Goal: Navigation & Orientation: Find specific page/section

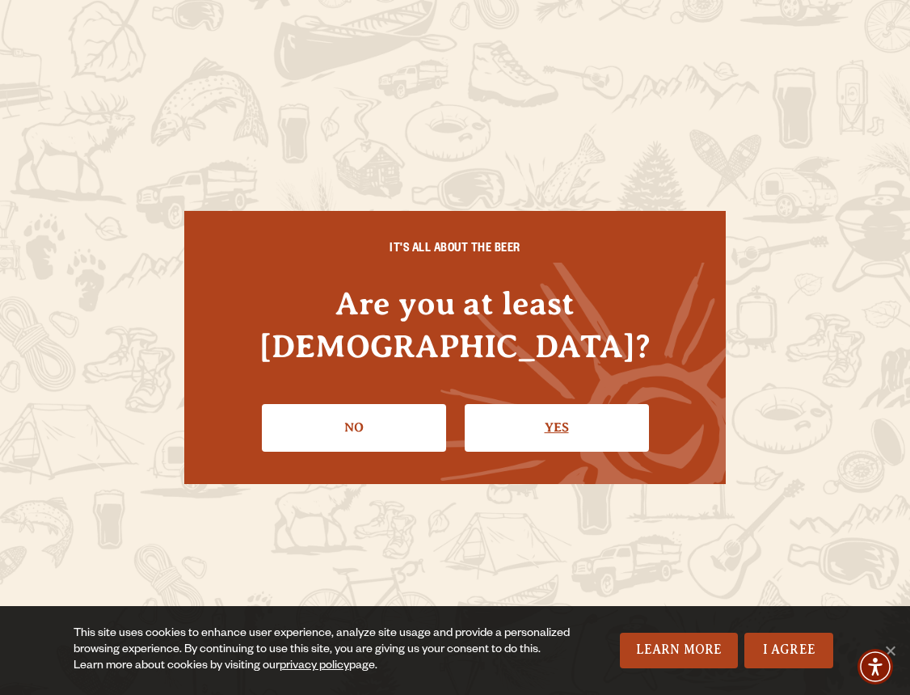
click at [488, 422] on link "Yes" at bounding box center [557, 427] width 184 height 47
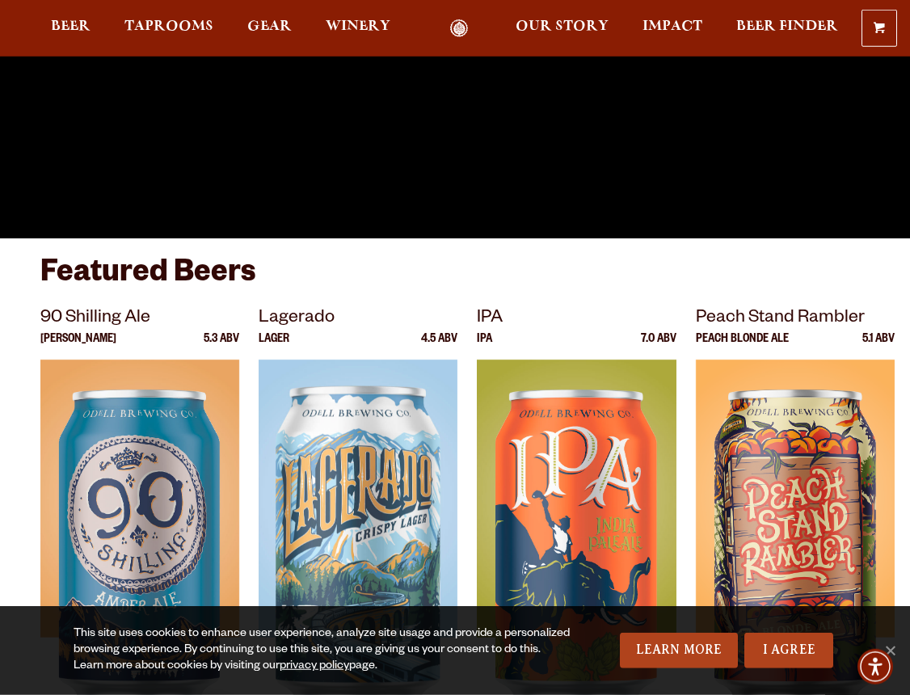
scroll to position [103, 0]
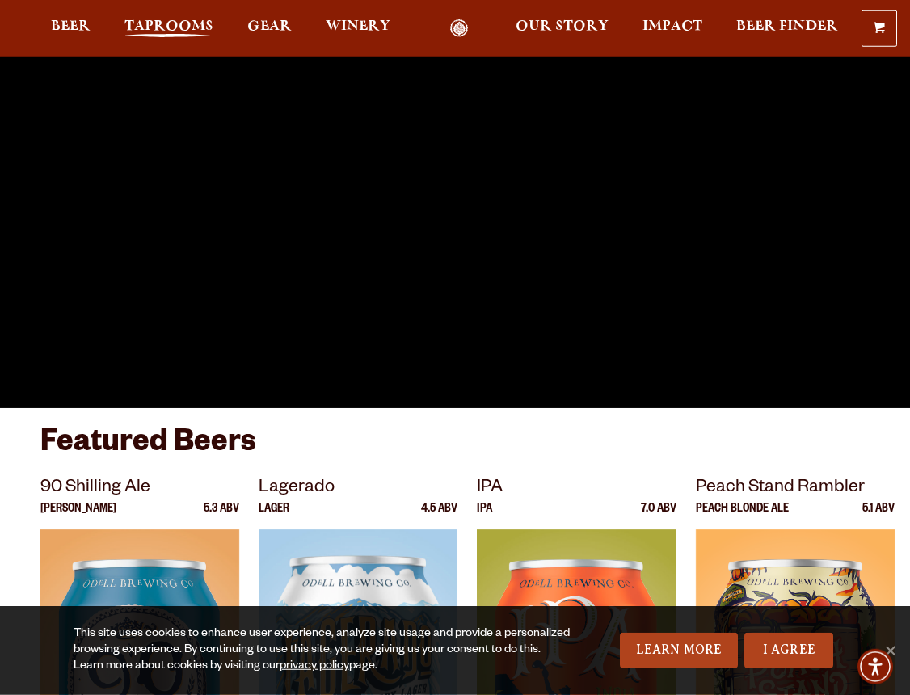
click at [192, 29] on span "Taprooms" at bounding box center [168, 26] width 89 height 13
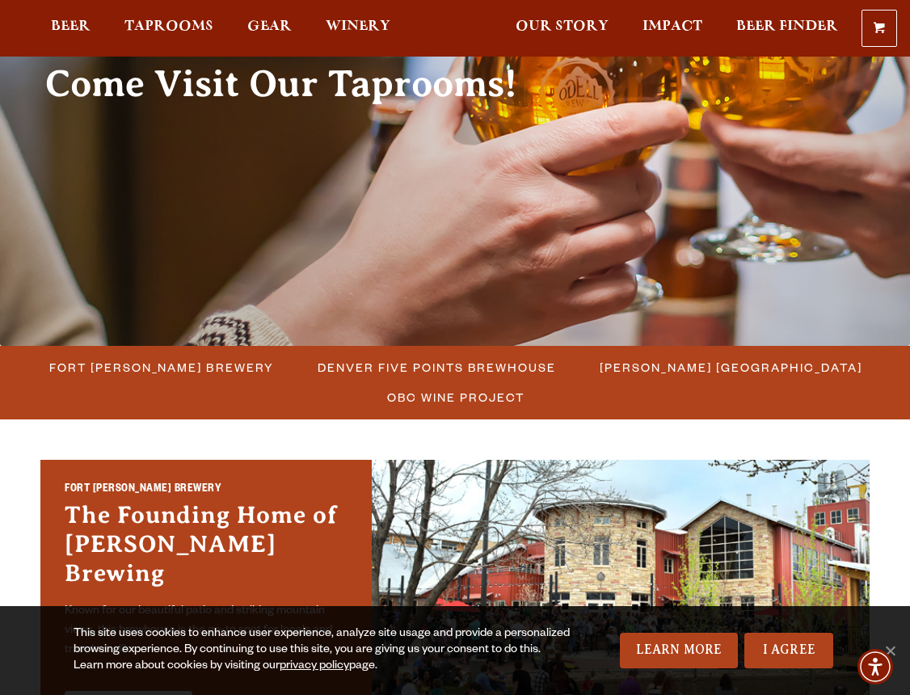
scroll to position [297, 0]
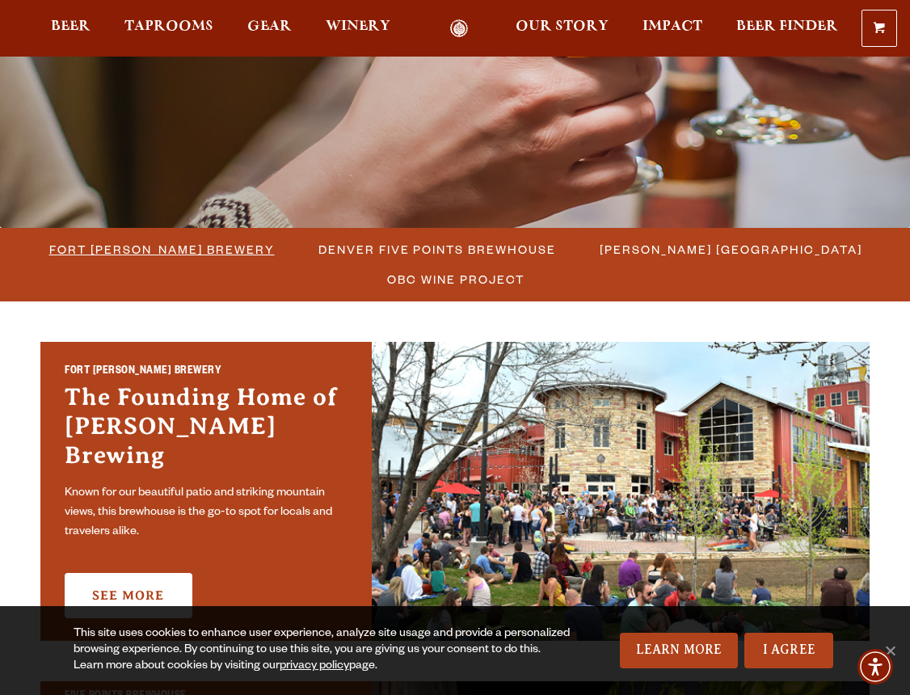
click at [217, 246] on span "Fort [PERSON_NAME] Brewery" at bounding box center [161, 249] width 225 height 23
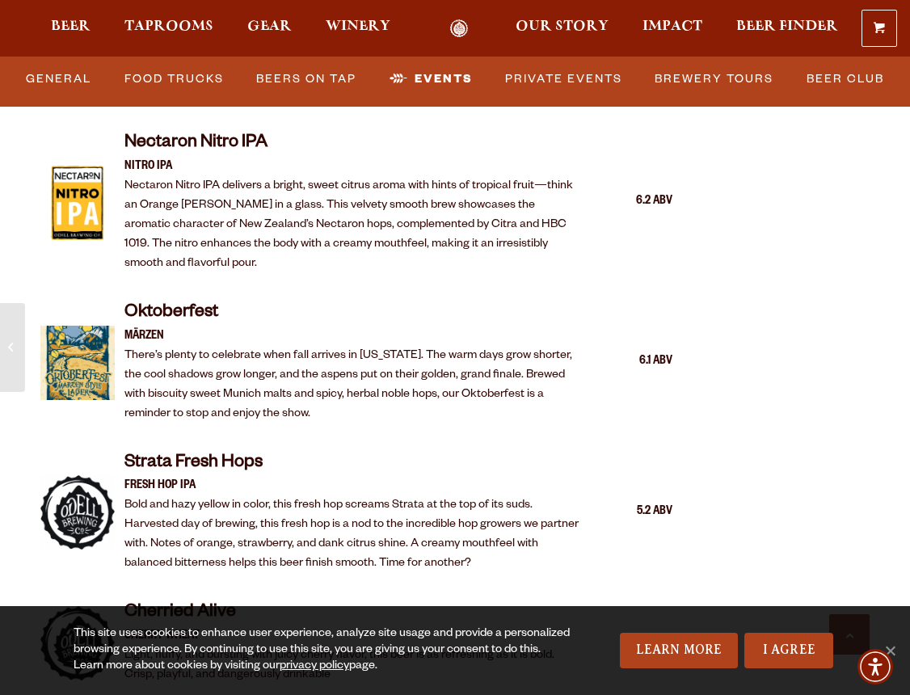
scroll to position [2783, 0]
